Goal: Information Seeking & Learning: Learn about a topic

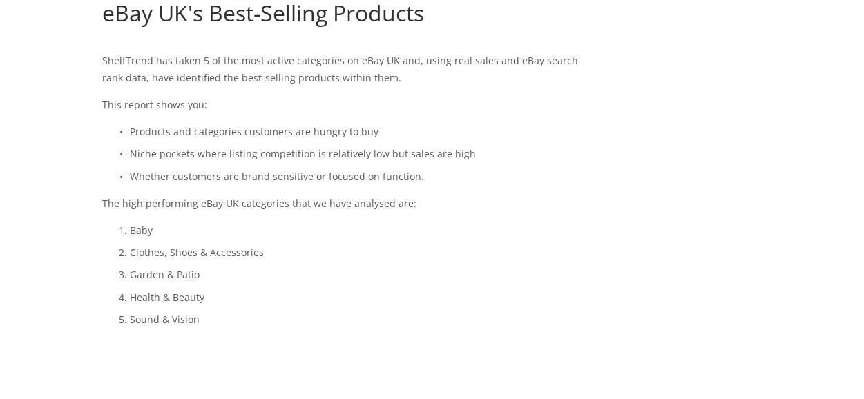
scroll to position [345, 0]
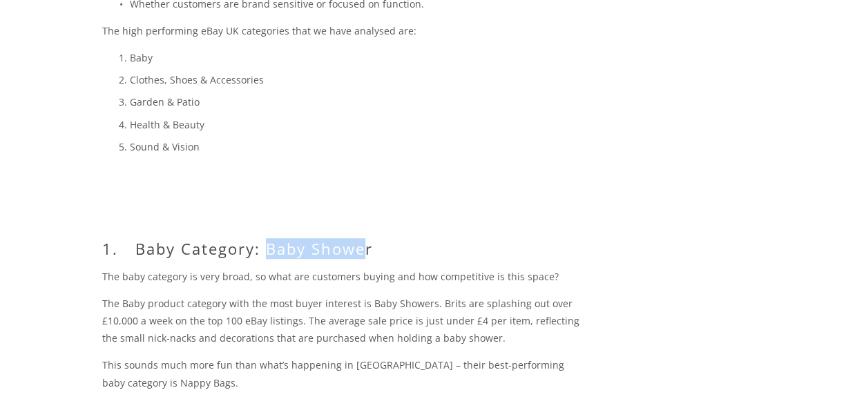
drag, startPoint x: 267, startPoint y: 251, endPoint x: 367, endPoint y: 254, distance: 100.9
click at [367, 254] on h2 "1. Baby Category: Baby Shower" at bounding box center [344, 249] width 484 height 18
click at [374, 248] on h2 "1. Baby Category: Baby Shower" at bounding box center [344, 249] width 484 height 18
drag, startPoint x: 374, startPoint y: 248, endPoint x: 268, endPoint y: 251, distance: 105.7
click at [268, 251] on h2 "1. Baby Category: Baby Shower" at bounding box center [344, 249] width 484 height 18
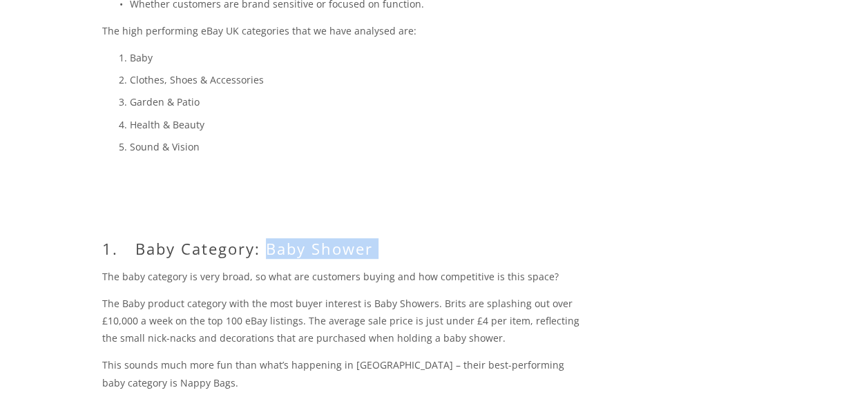
copy h2 "Baby Shower"
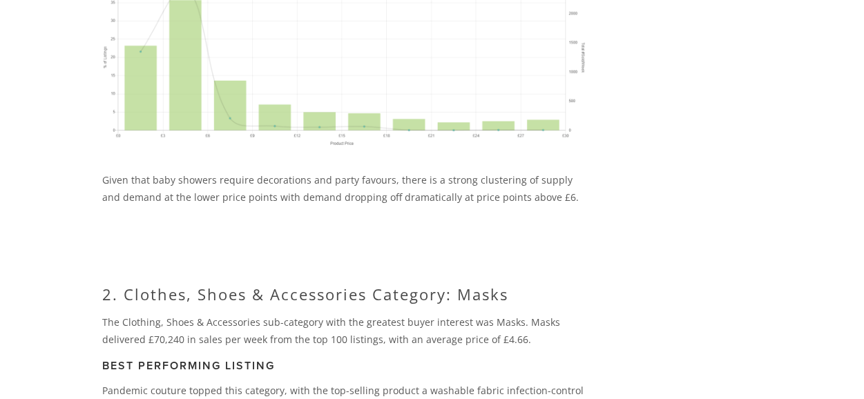
scroll to position [1312, 0]
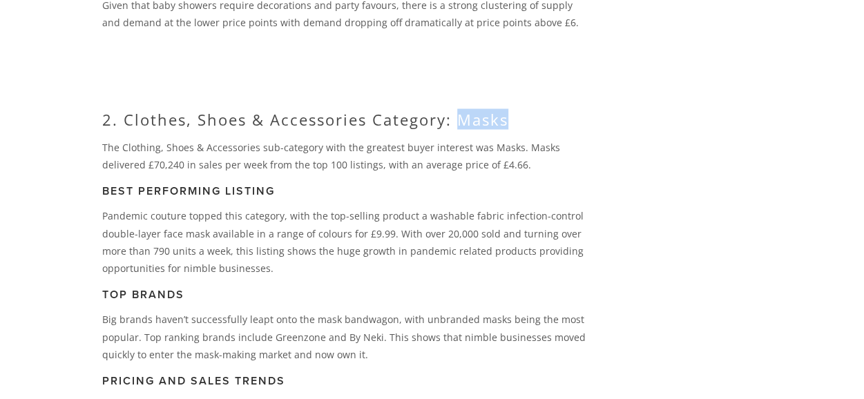
drag, startPoint x: 457, startPoint y: 124, endPoint x: 512, endPoint y: 121, distance: 54.6
click at [512, 121] on h2 "2. Clothes, Shoes & Accessories Category: Masks" at bounding box center [344, 120] width 484 height 18
copy h2 "Masks"
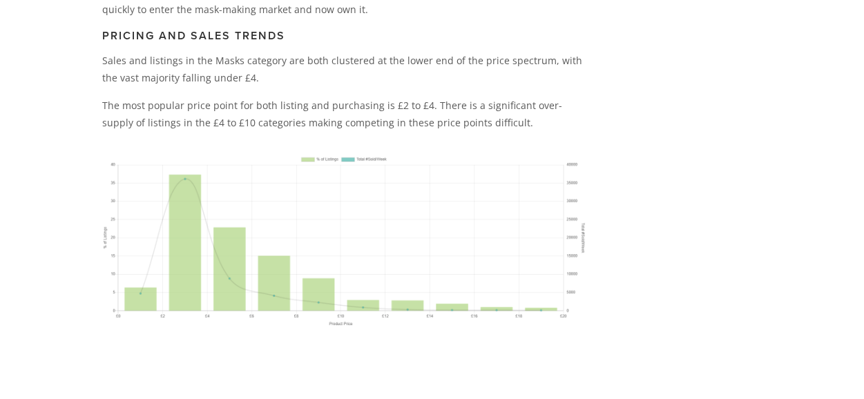
scroll to position [1865, 0]
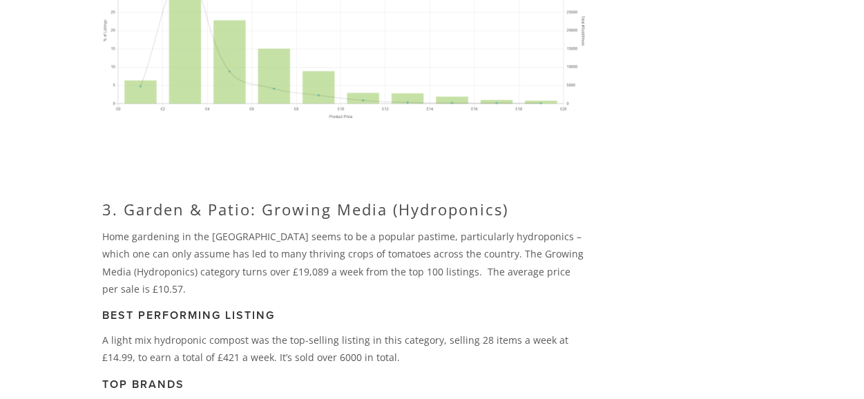
drag, startPoint x: 259, startPoint y: 207, endPoint x: 521, endPoint y: 218, distance: 262.0
click at [521, 218] on h2 "3. Garden & Patio: Growing Media (Hydroponics)" at bounding box center [344, 209] width 484 height 18
copy h2 "Growing Media (Hydroponics)"
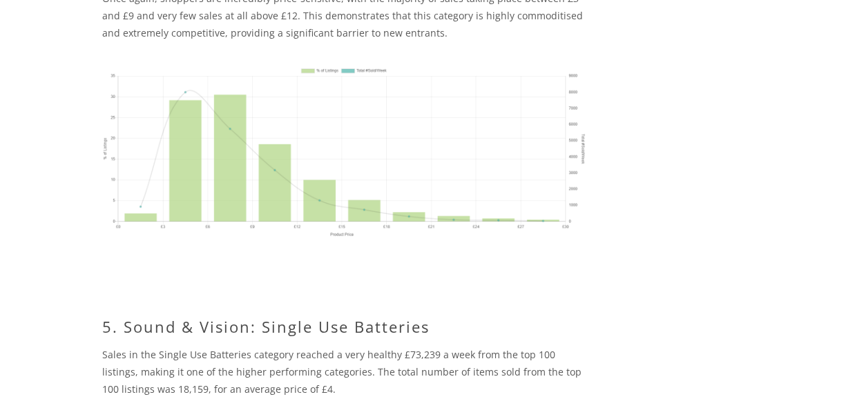
scroll to position [3316, 0]
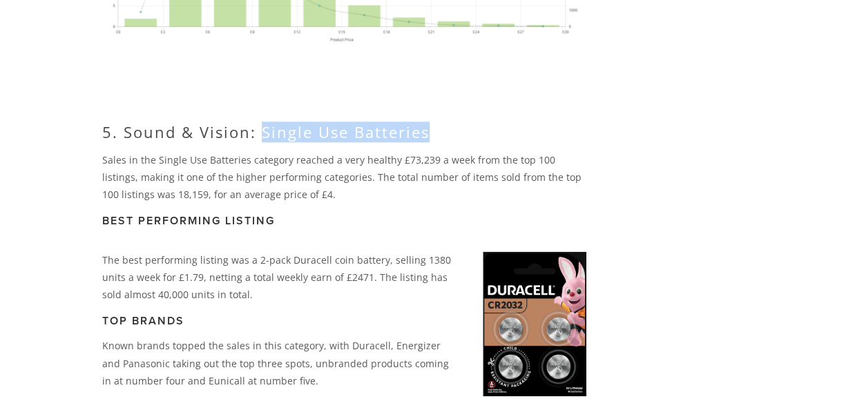
drag, startPoint x: 261, startPoint y: 97, endPoint x: 427, endPoint y: 104, distance: 165.9
click at [427, 123] on h2 "5. Sound & Vision: Single Use Batteries" at bounding box center [344, 132] width 484 height 18
copy h2 "Single Use Batteries"
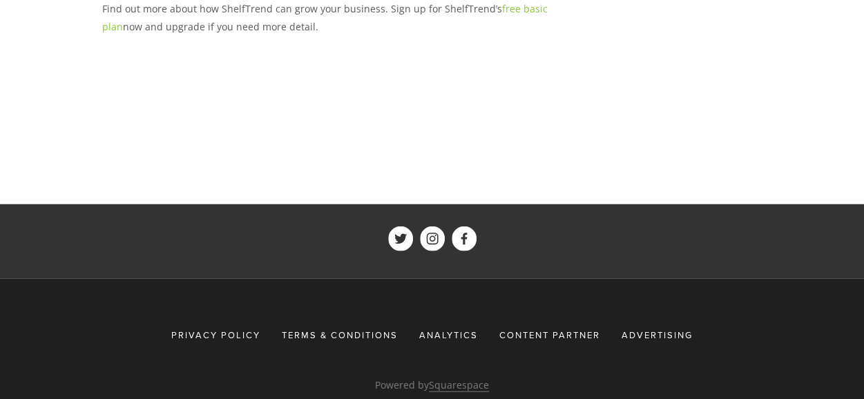
scroll to position [4279, 0]
